Goal: Task Accomplishment & Management: Use online tool/utility

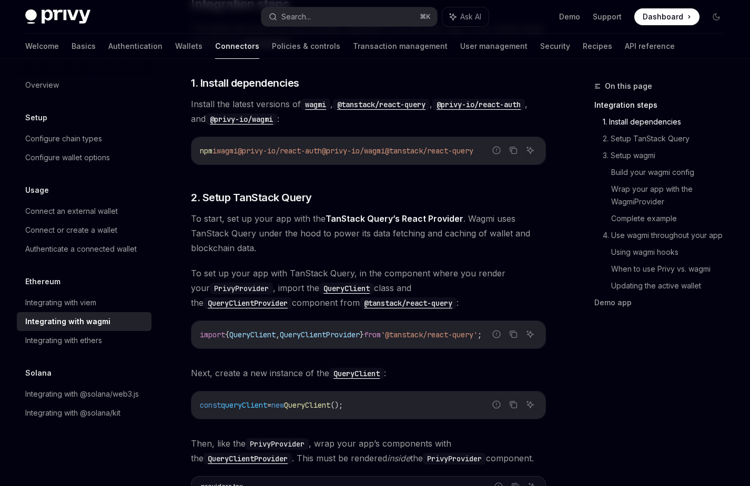
scroll to position [230, 0]
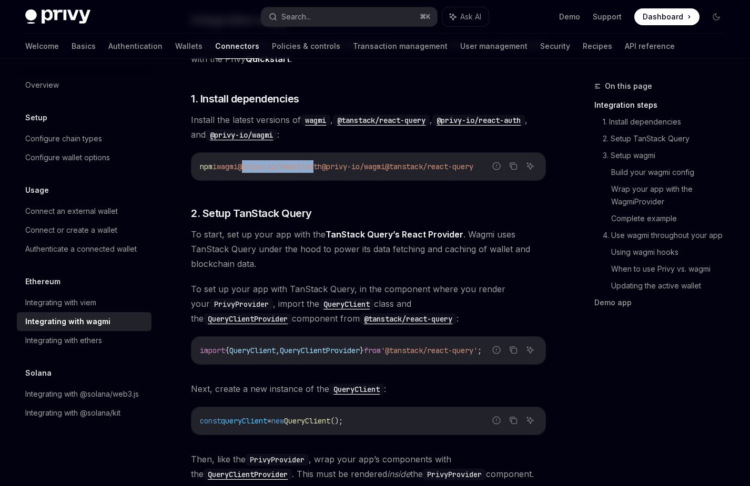
drag, startPoint x: 252, startPoint y: 166, endPoint x: 327, endPoint y: 169, distance: 75.2
click at [322, 169] on span "@privy-io/react-auth" at bounding box center [280, 166] width 84 height 9
click at [374, 132] on span "Install the latest versions of wagmi , @tanstack/react-query , @privy-io/react-…" at bounding box center [368, 126] width 355 height 29
click at [322, 167] on span "@privy-io/react-auth" at bounding box center [280, 166] width 84 height 9
drag, startPoint x: 432, startPoint y: 168, endPoint x: 529, endPoint y: 162, distance: 97.4
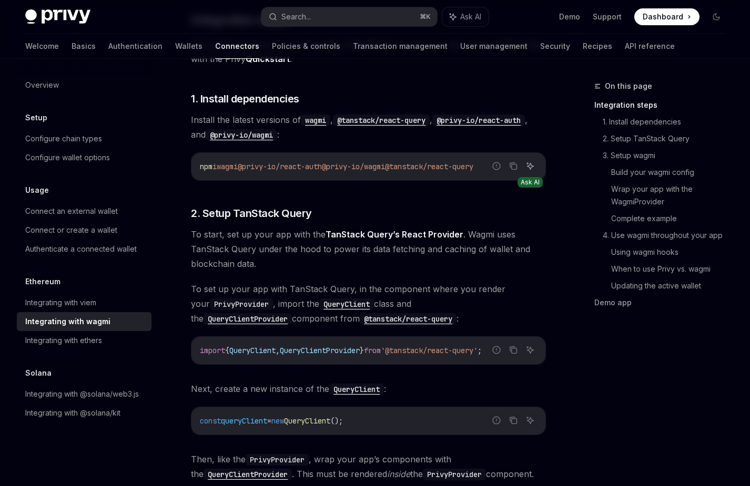
click at [529, 162] on div "Report incorrect code Copy Ask AI npm i wagmi @privy-io/react-auth @privy-io/wa…" at bounding box center [368, 166] width 355 height 28
click at [512, 171] on button "Copy the contents from the code block" at bounding box center [513, 166] width 14 height 14
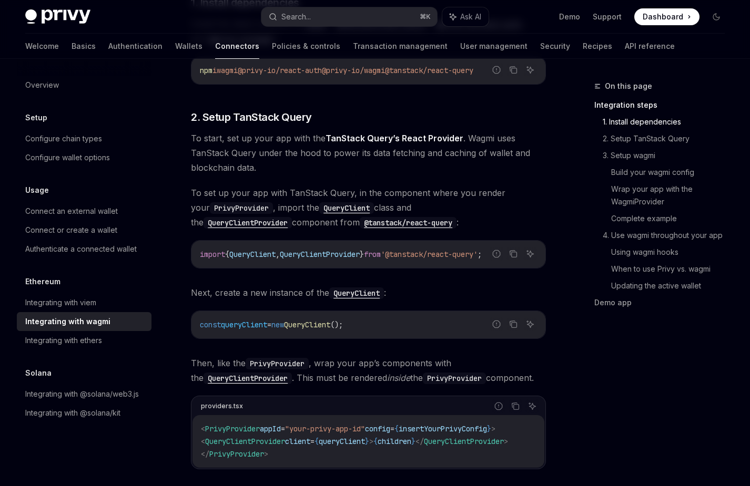
scroll to position [329, 0]
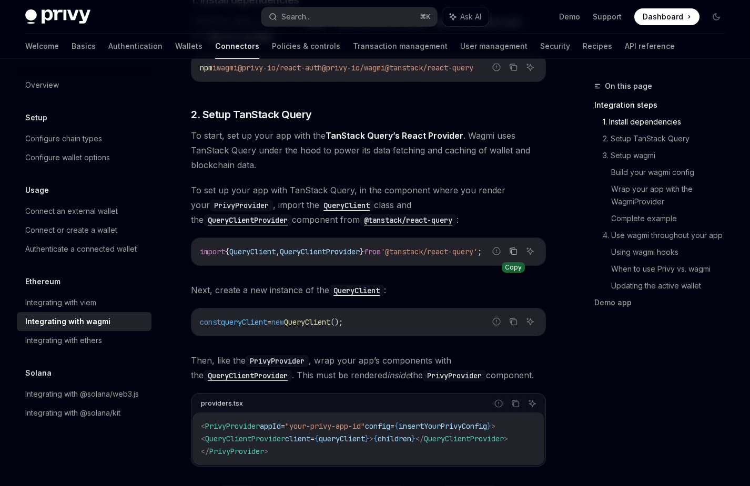
click at [512, 251] on icon "Copy the contents from the code block" at bounding box center [513, 251] width 8 height 8
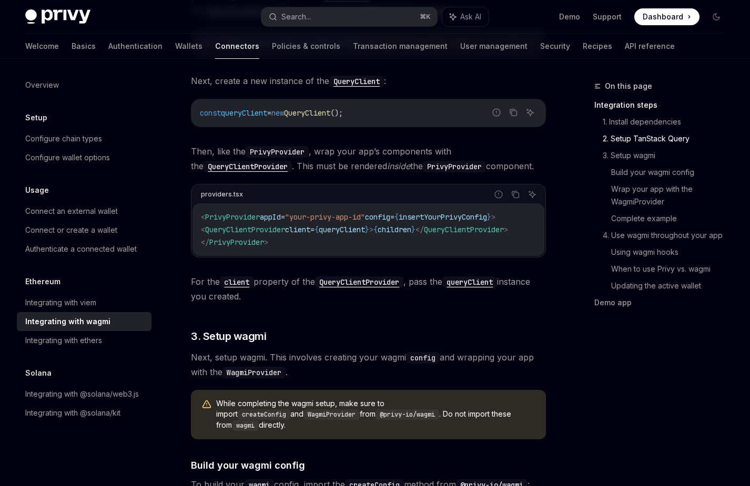
scroll to position [0, 18]
drag, startPoint x: 209, startPoint y: 231, endPoint x: 541, endPoint y: 232, distance: 332.2
click at [536, 232] on code "< PrivyProvider appId = "your-privy-app-id" config = { insertYourPrivyConfig } …" at bounding box center [368, 230] width 335 height 38
copy span "< QueryClientProvider client = { queryClient } > { children } </ QueryClientPro…"
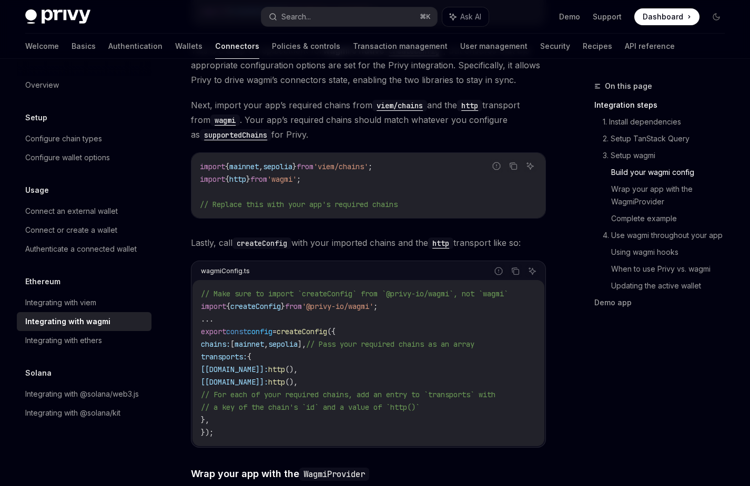
scroll to position [1115, 0]
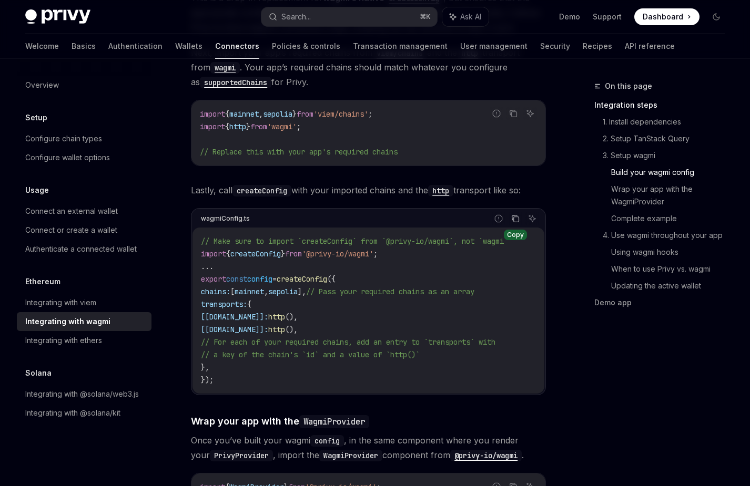
click at [518, 217] on icon "Copy the contents from the code block" at bounding box center [516, 219] width 5 height 5
